Goal: Check status: Check status

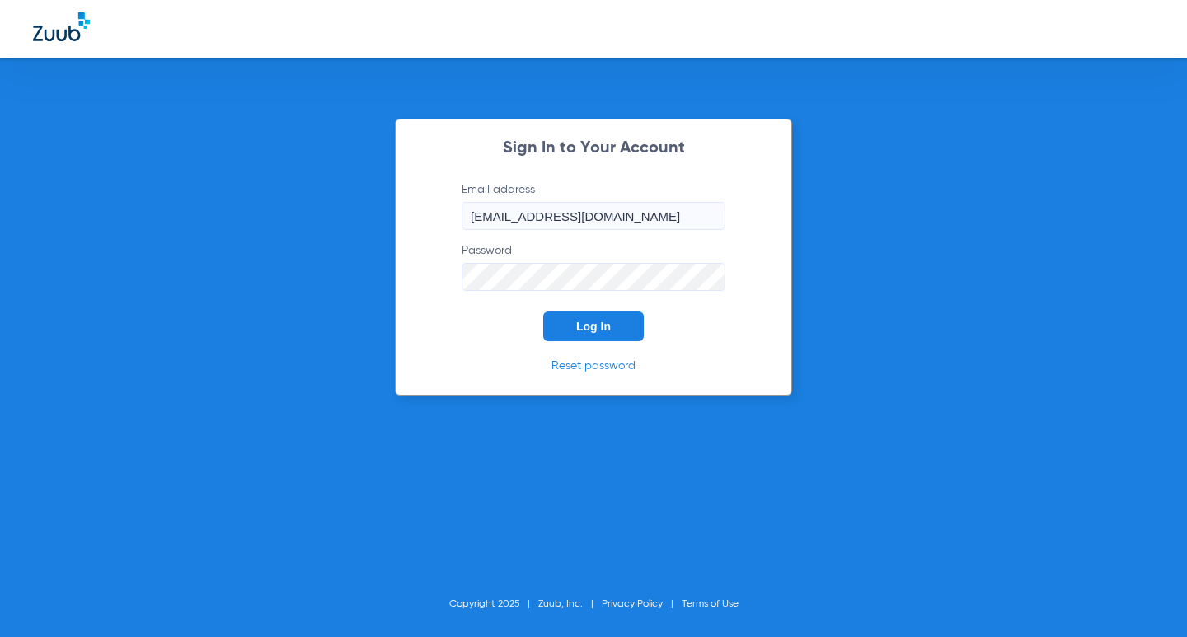
click at [618, 319] on button "Log In" at bounding box center [593, 327] width 101 height 30
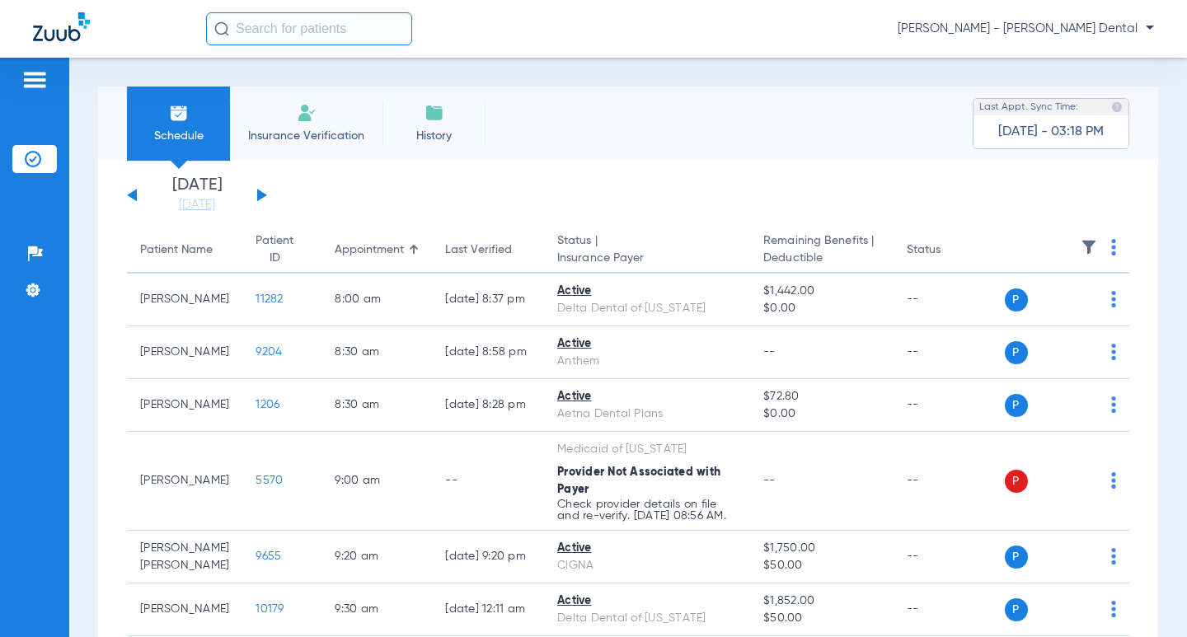
drag, startPoint x: 203, startPoint y: 202, endPoint x: 284, endPoint y: 211, distance: 81.3
click at [203, 202] on link "[DATE]" at bounding box center [197, 205] width 99 height 16
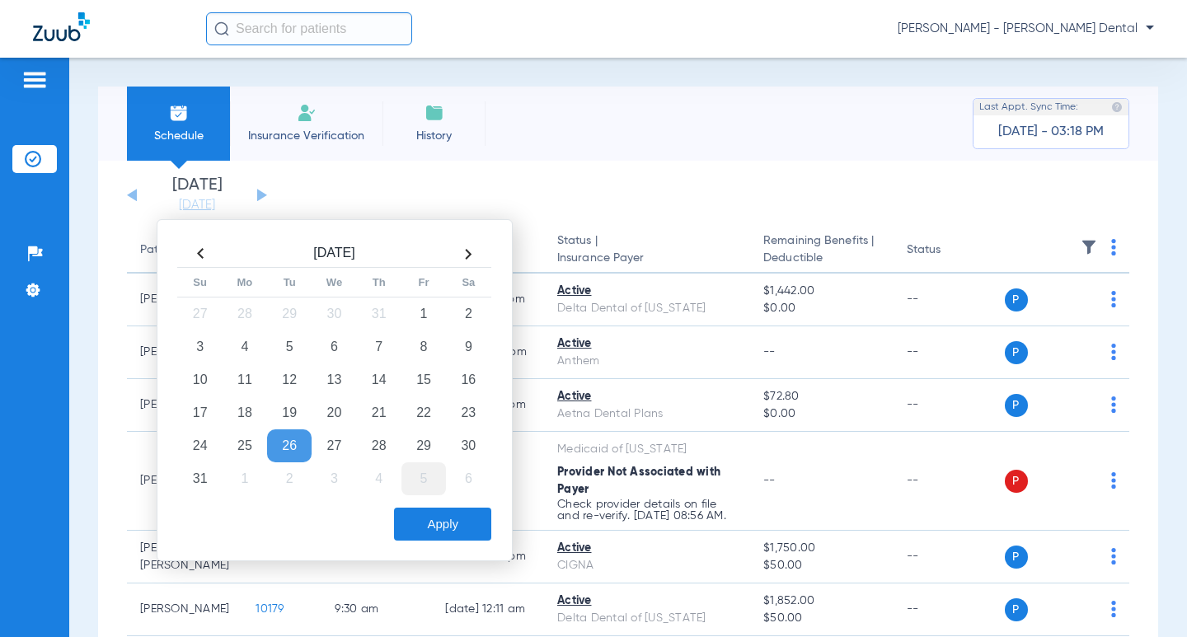
click at [422, 475] on td "5" at bounding box center [423, 478] width 45 height 33
drag, startPoint x: 445, startPoint y: 511, endPoint x: 453, endPoint y: 518, distance: 9.9
click at [446, 511] on button "Apply" at bounding box center [442, 524] width 97 height 33
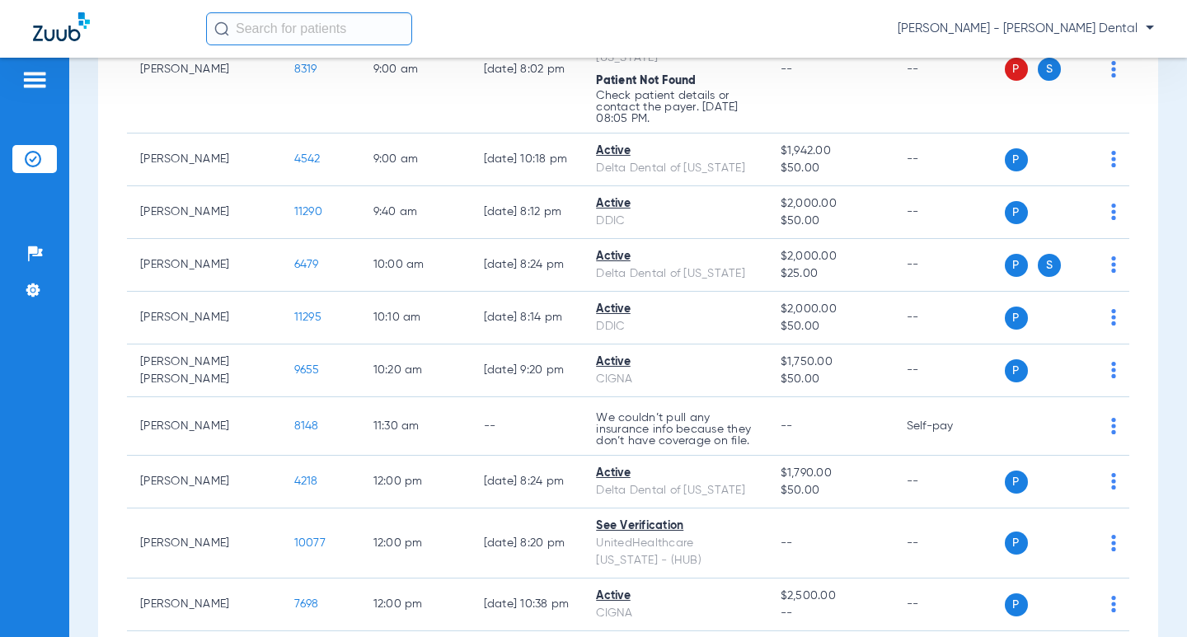
scroll to position [485, 0]
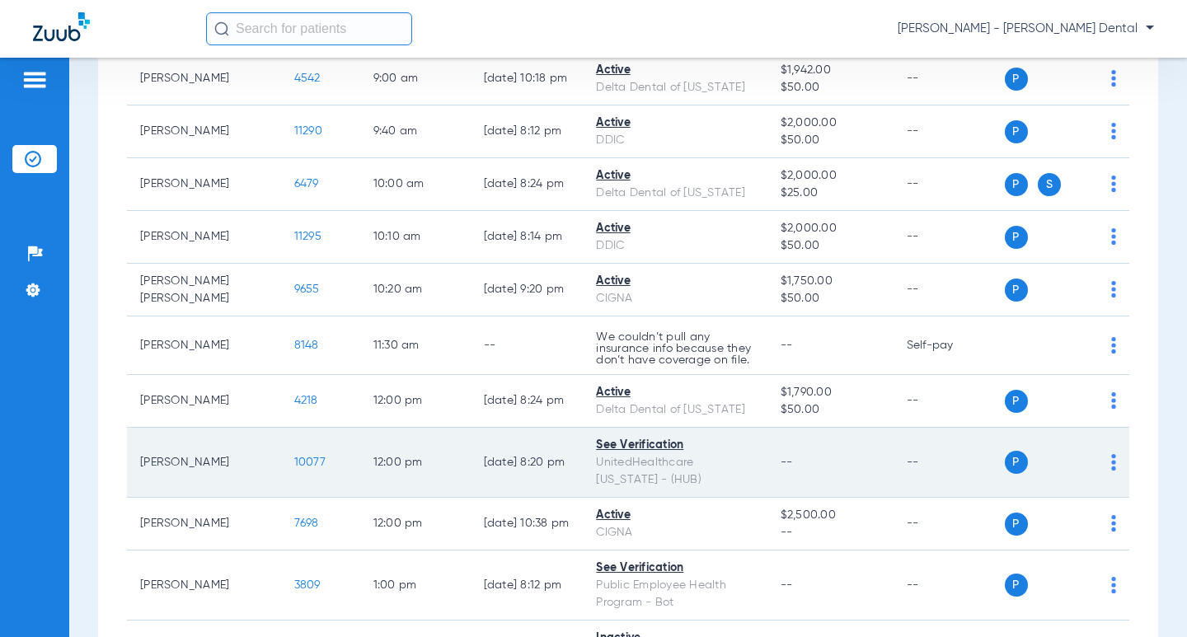
click at [294, 457] on span "10077" at bounding box center [309, 463] width 31 height 12
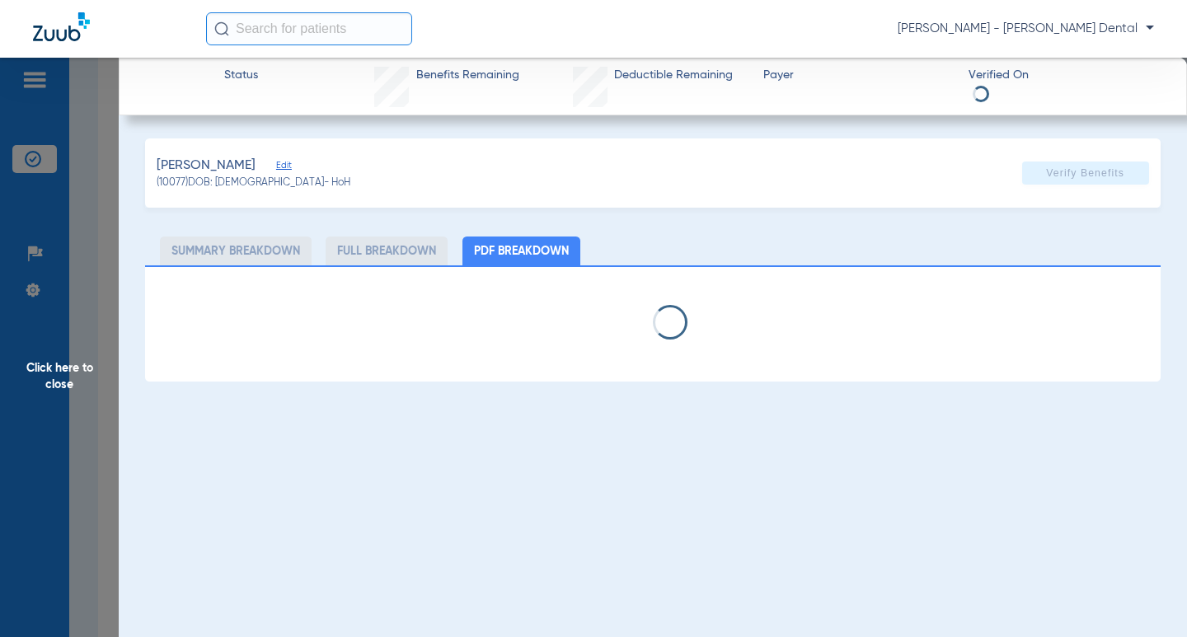
select select "page-width"
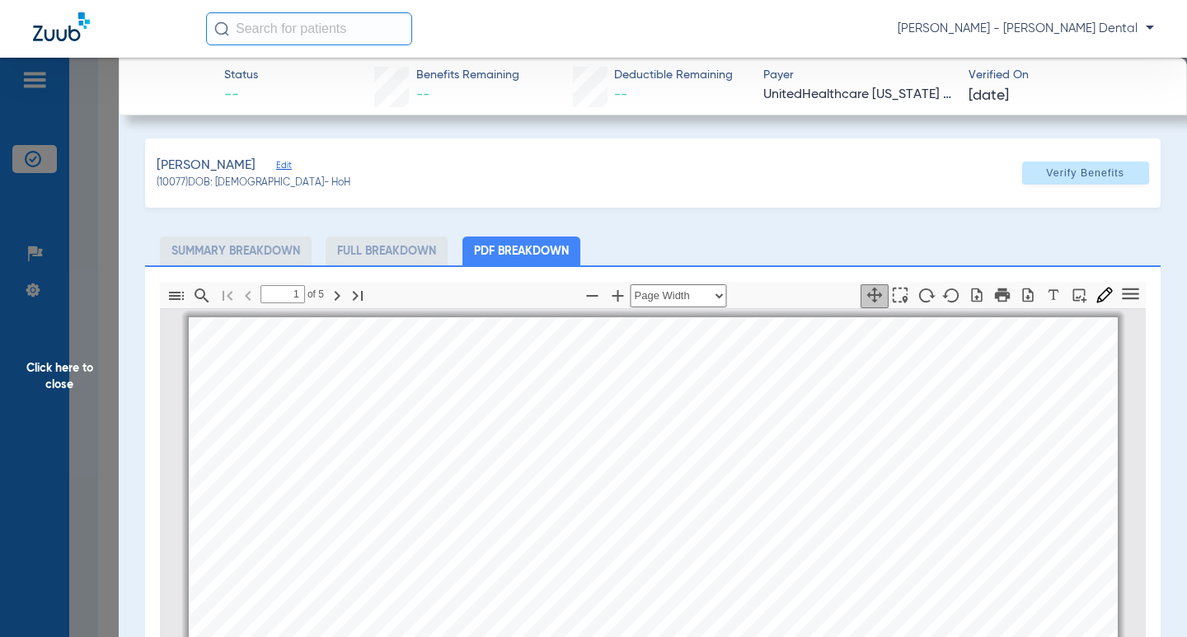
scroll to position [8, 0]
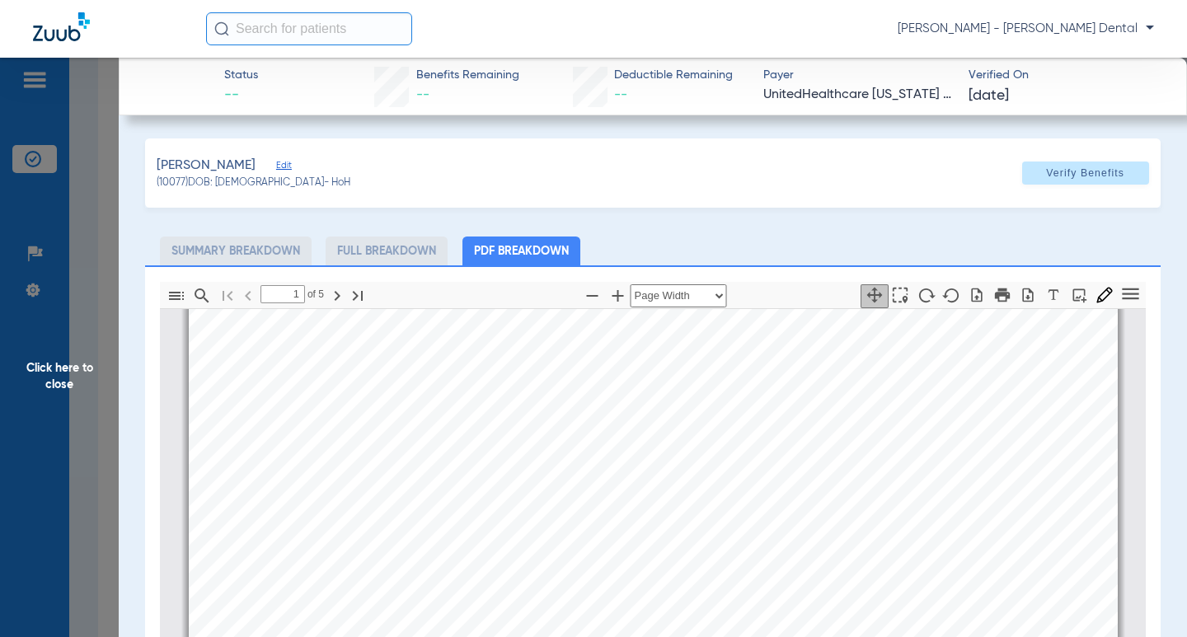
type input "2"
click at [70, 229] on span "Click here to close" at bounding box center [59, 376] width 119 height 637
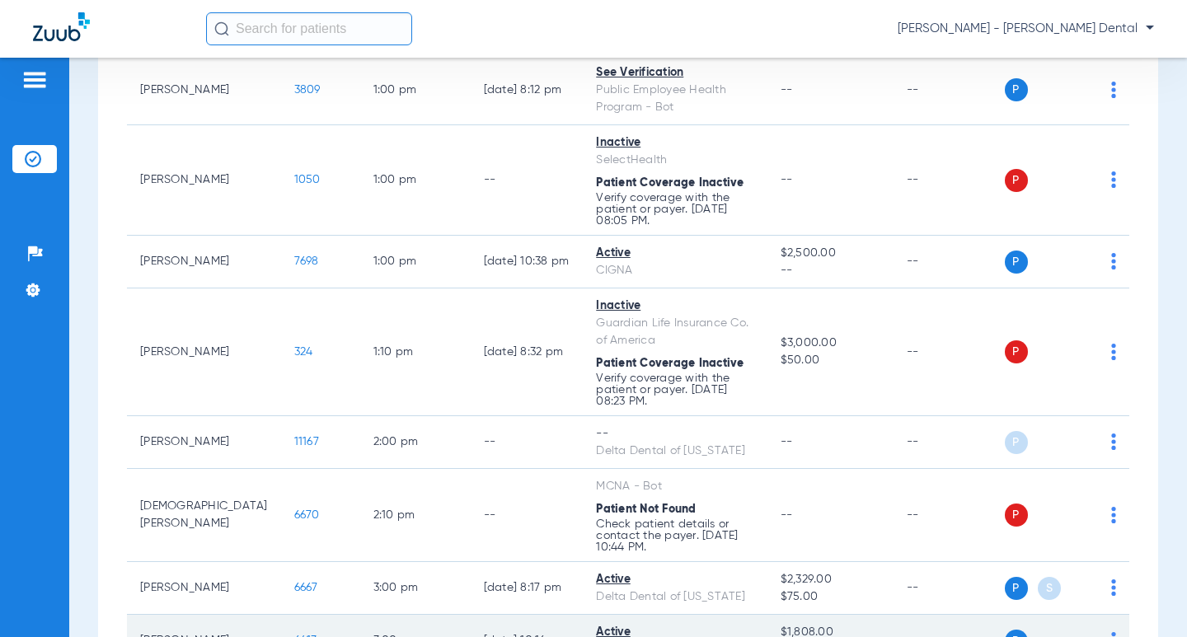
scroll to position [979, 0]
